Goal: Find specific page/section: Find specific page/section

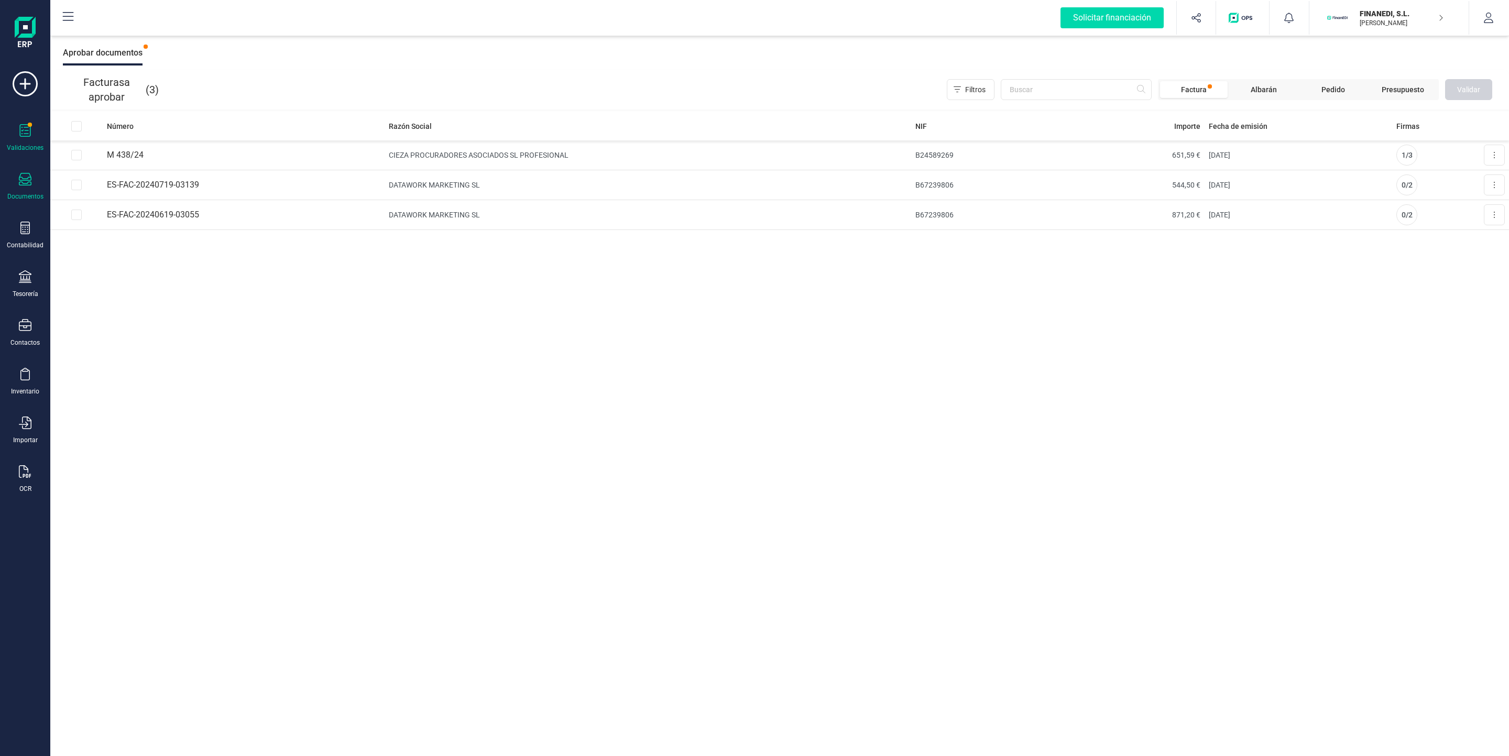
click at [30, 187] on div at bounding box center [25, 180] width 13 height 15
click at [117, 217] on div at bounding box center [119, 217] width 4 height 4
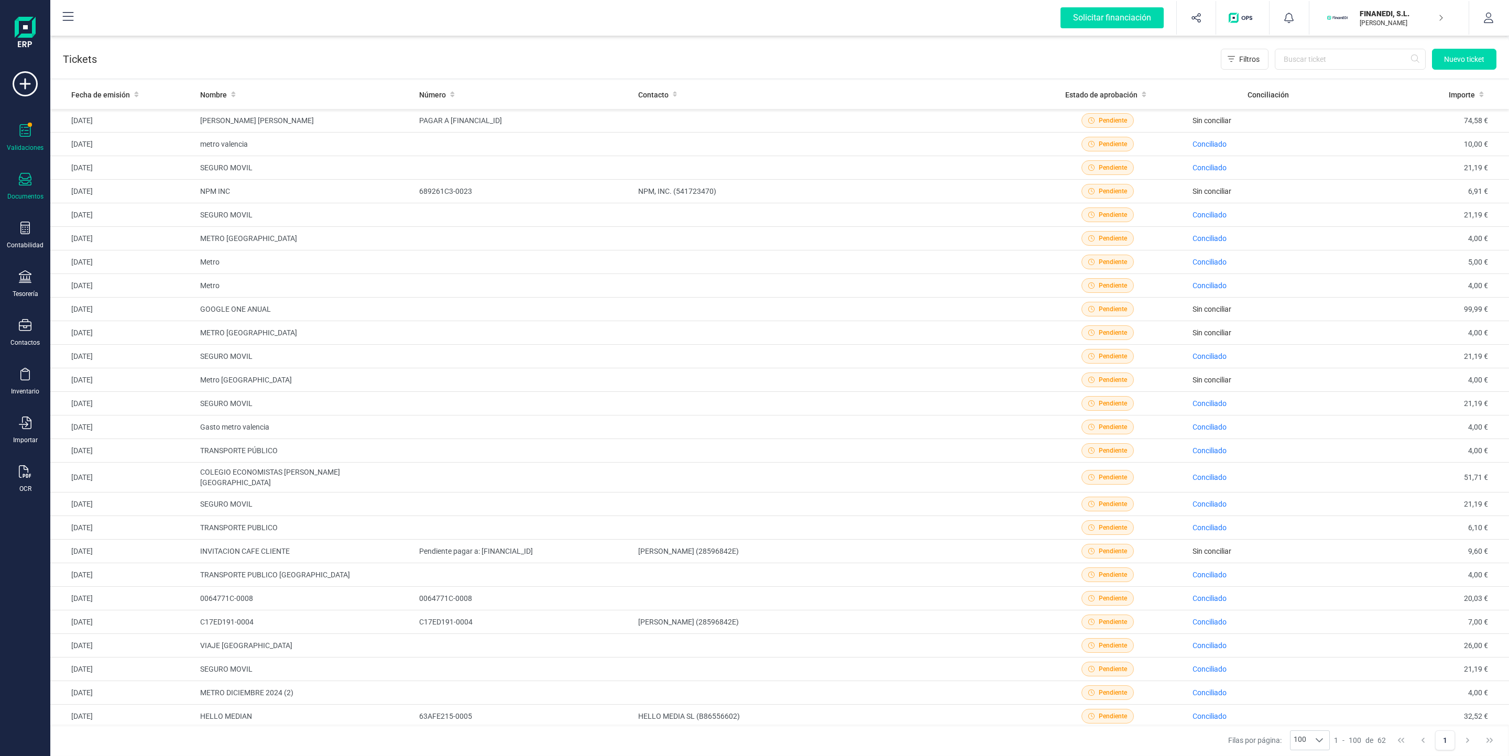
click at [26, 135] on icon at bounding box center [25, 130] width 13 height 13
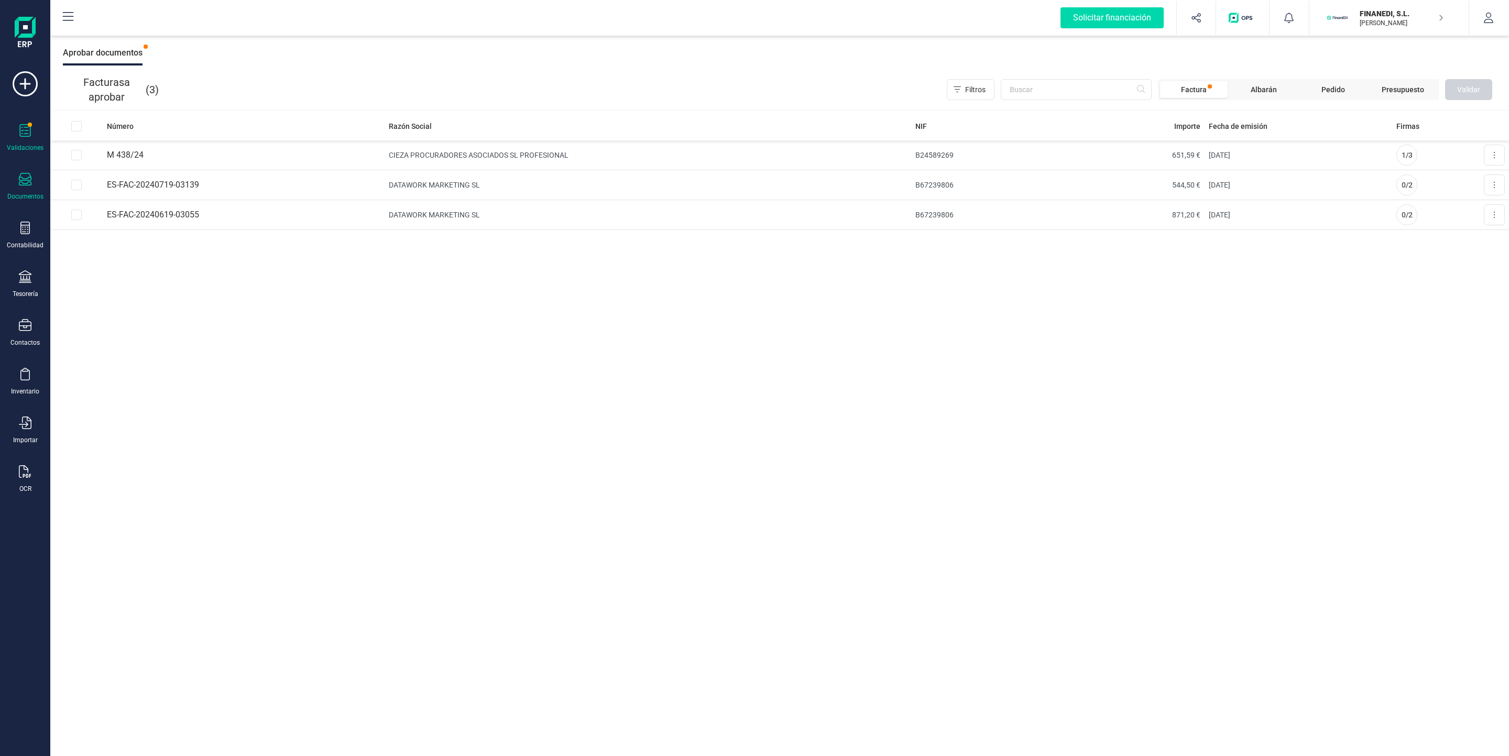
click at [42, 186] on div "Documentos" at bounding box center [25, 187] width 42 height 28
click at [38, 237] on div "Contabilidad" at bounding box center [25, 236] width 42 height 28
click at [126, 219] on span "Pérdidas y ganancias" at bounding box center [133, 222] width 103 height 13
